Goal: Task Accomplishment & Management: Manage account settings

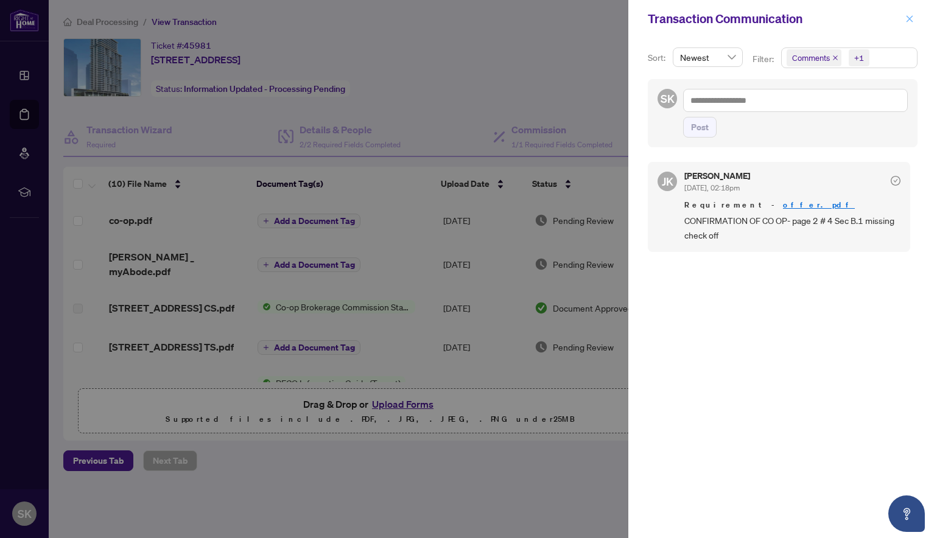
click at [909, 24] on span "button" at bounding box center [909, 18] width 9 height 19
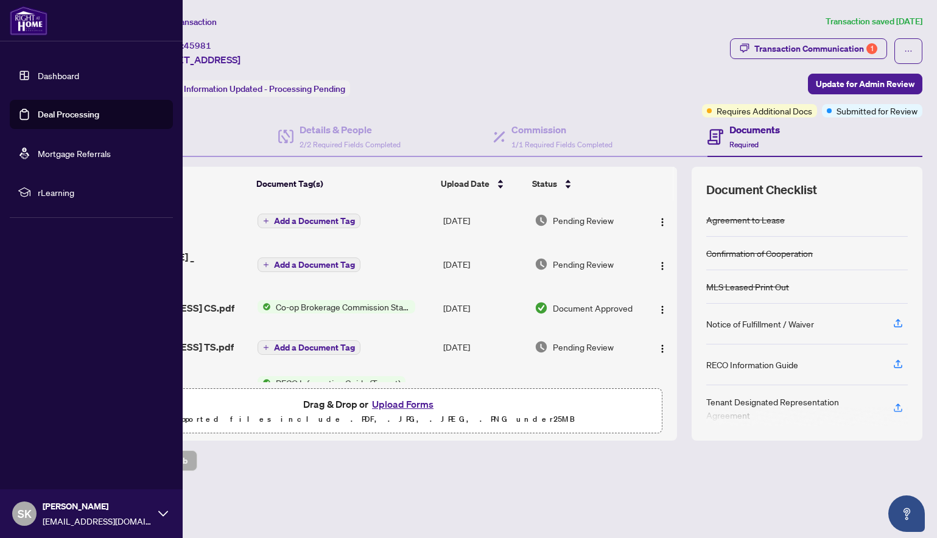
click at [46, 116] on link "Deal Processing" at bounding box center [68, 114] width 61 height 11
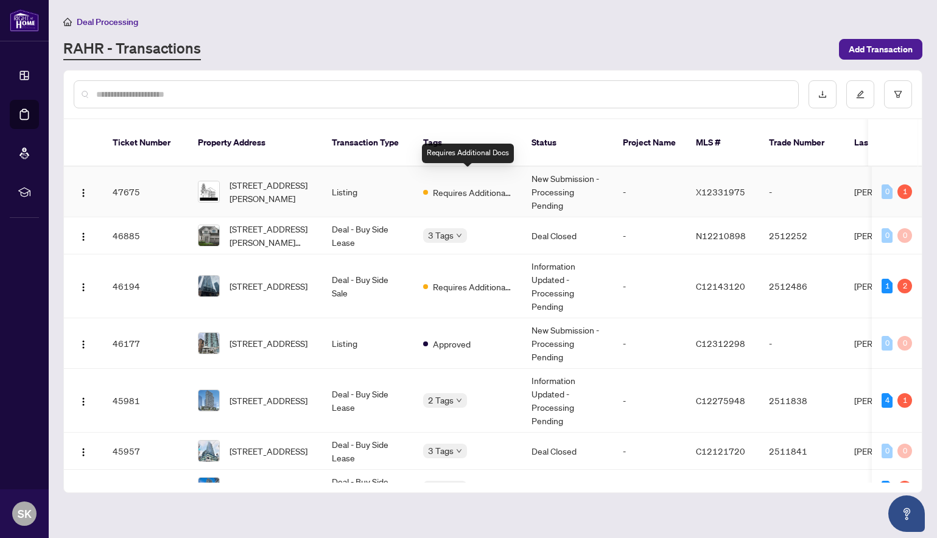
click at [459, 186] on span "Requires Additional Docs" at bounding box center [472, 192] width 79 height 13
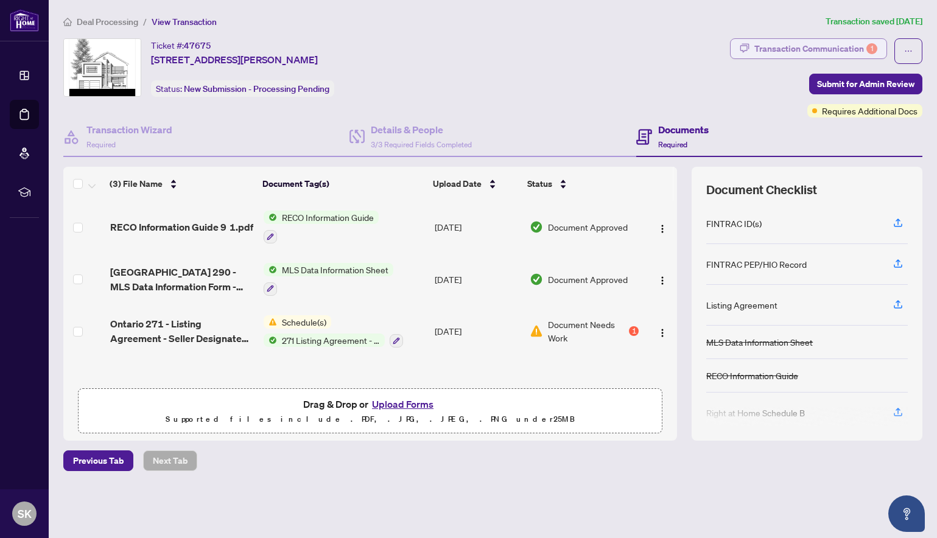
click at [775, 52] on div "Transaction Communication 1" at bounding box center [815, 48] width 123 height 19
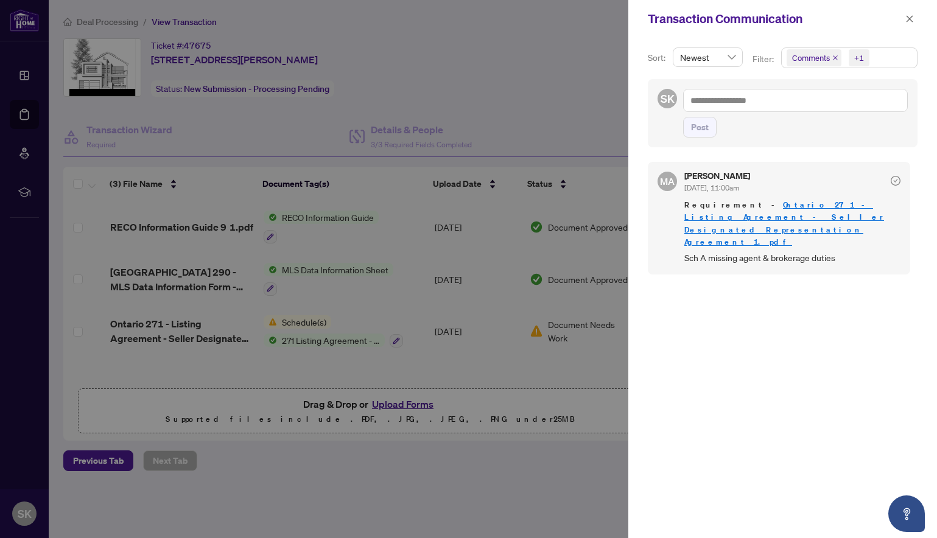
click at [268, 363] on div at bounding box center [468, 269] width 937 height 538
click at [472, 385] on div at bounding box center [468, 269] width 937 height 538
click at [911, 18] on icon "close" at bounding box center [909, 19] width 9 height 9
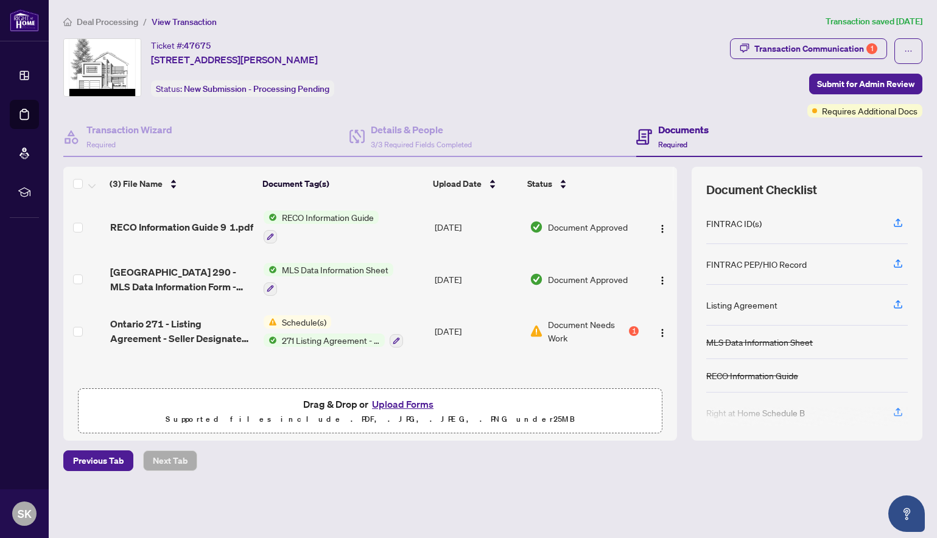
scroll to position [1, 0]
